Goal: Navigation & Orientation: Go to known website

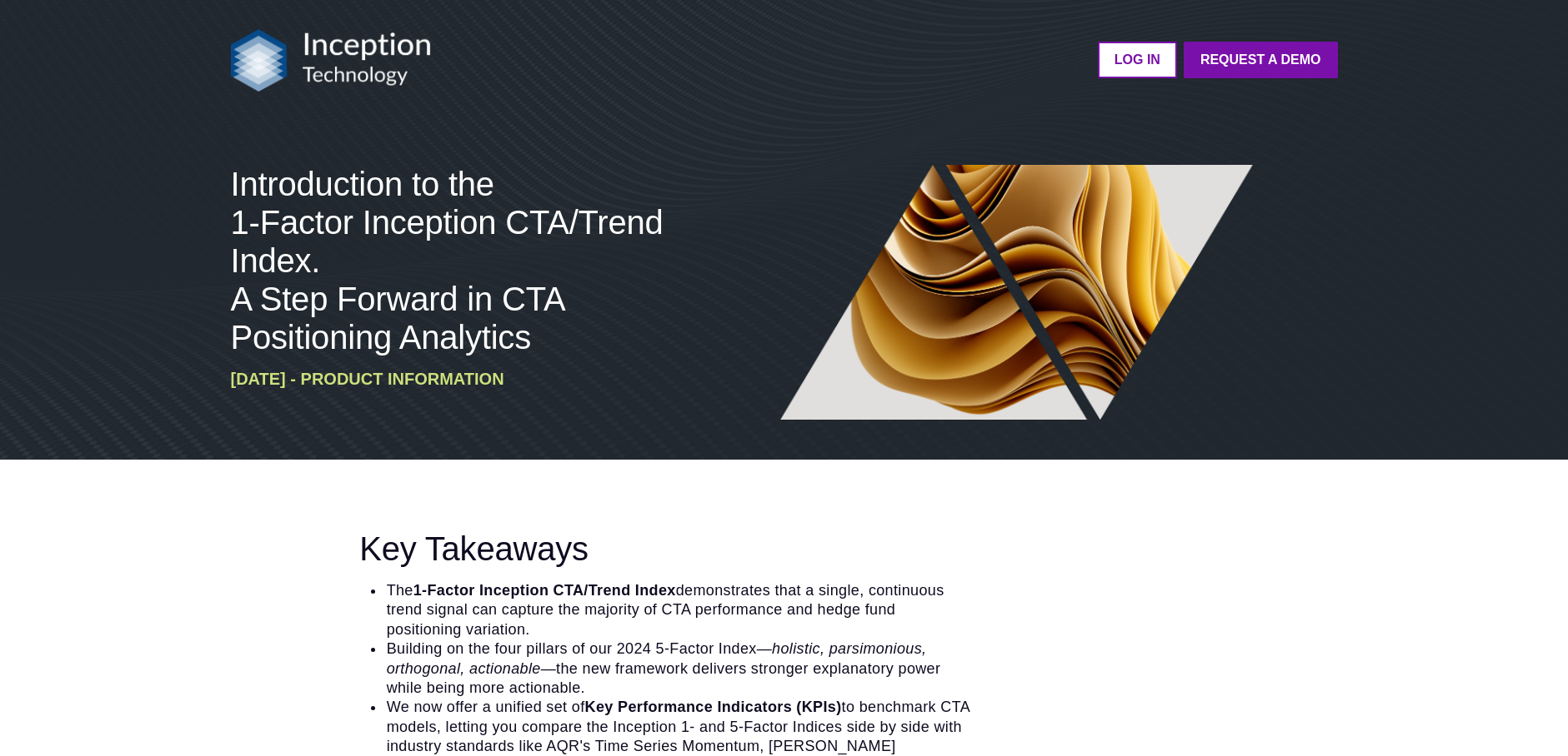
click at [318, 59] on img at bounding box center [331, 60] width 200 height 63
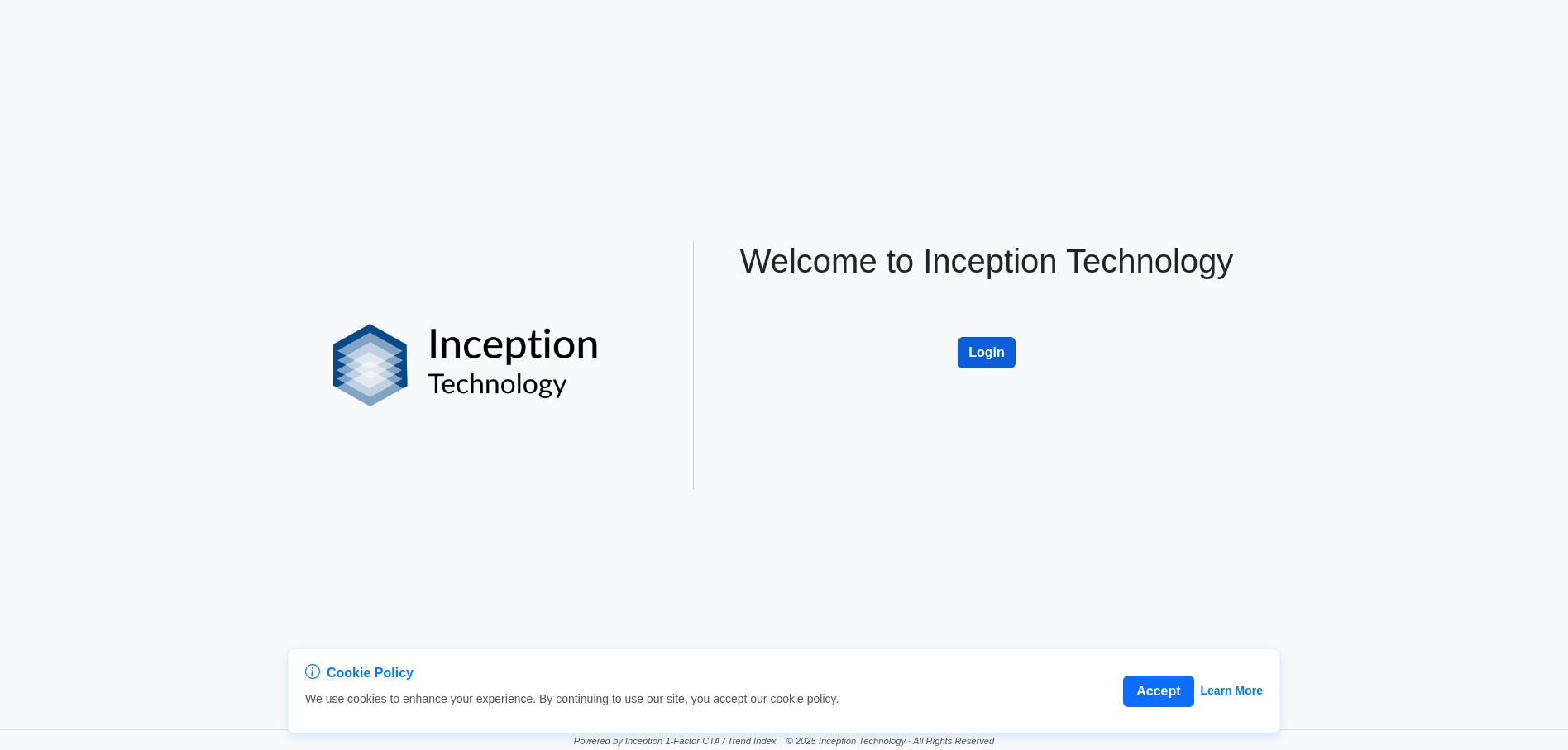
click at [984, 351] on button "Login" at bounding box center [987, 352] width 58 height 31
